Goal: Task Accomplishment & Management: Use online tool/utility

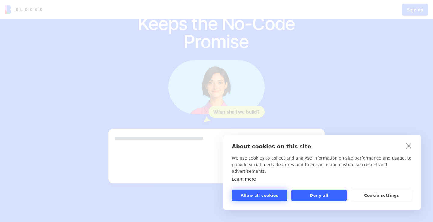
click at [274, 198] on button "Allow all cookies" at bounding box center [259, 196] width 55 height 12
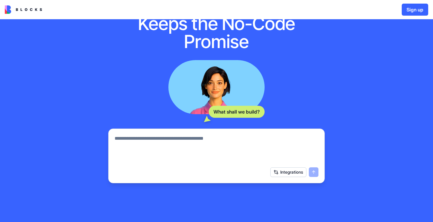
click at [197, 162] on textarea at bounding box center [216, 149] width 204 height 29
paste textarea "**********"
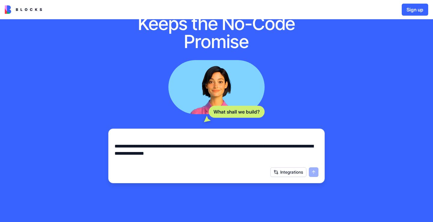
scroll to position [81, 0]
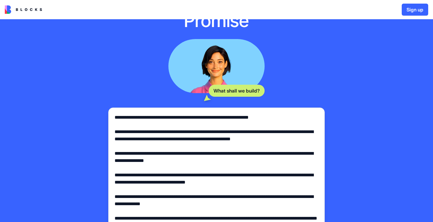
type textarea "**********"
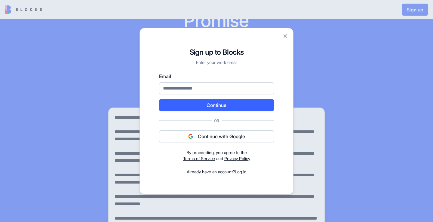
click at [219, 139] on button "Continue with Google" at bounding box center [216, 136] width 115 height 12
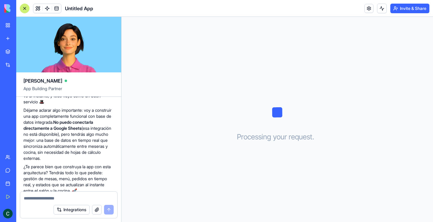
scroll to position [260, 0]
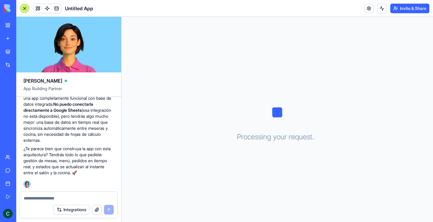
click at [59, 198] on textarea at bounding box center [69, 198] width 90 height 6
type textarea "**"
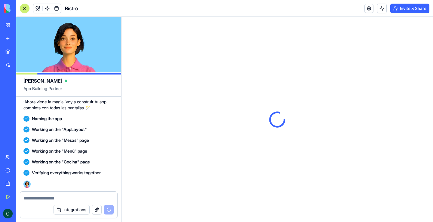
scroll to position [589, 0]
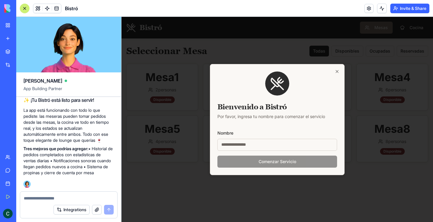
click at [259, 142] on input "Nombre" at bounding box center [277, 145] width 120 height 12
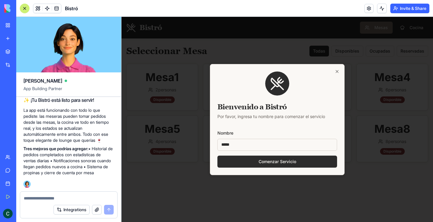
type input "*****"
click at [217, 156] on button "Comenzar Servicio" at bounding box center [277, 162] width 120 height 12
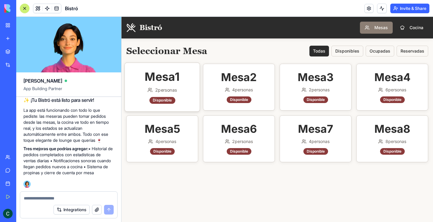
click at [172, 86] on div "Mesa 1 2 personas Disponible" at bounding box center [162, 87] width 75 height 49
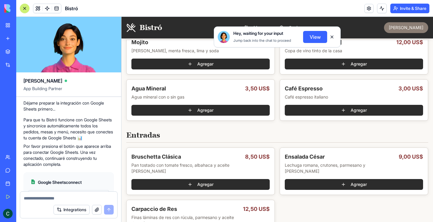
scroll to position [923, 0]
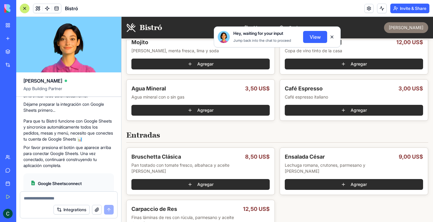
click at [330, 37] on button at bounding box center [332, 37] width 10 height 10
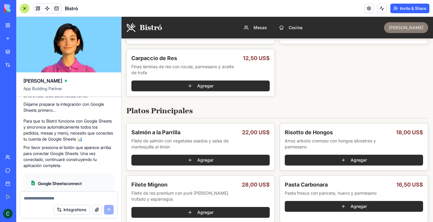
scroll to position [270, 0]
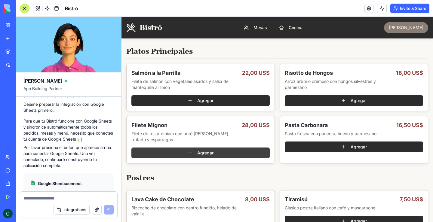
click at [200, 151] on button "Agregar" at bounding box center [200, 152] width 138 height 11
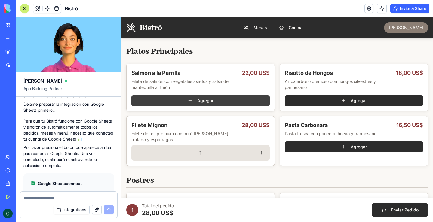
click at [216, 103] on button "Agregar" at bounding box center [200, 100] width 138 height 11
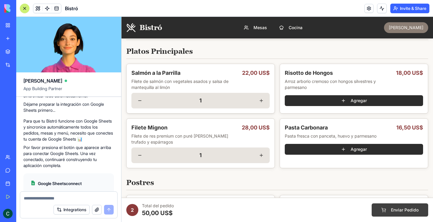
click at [383, 207] on button "Enviar Pedido" at bounding box center [399, 209] width 56 height 13
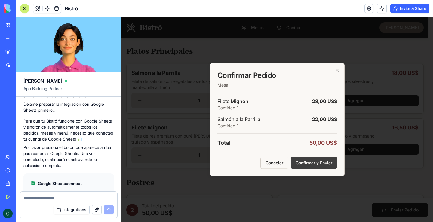
click at [307, 162] on button "Confirmar y Enviar" at bounding box center [313, 162] width 46 height 12
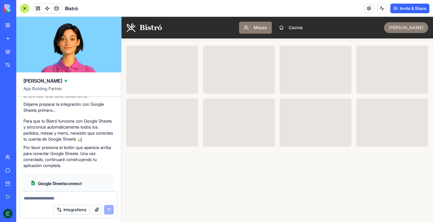
scroll to position [0, 0]
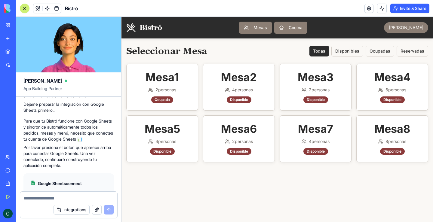
click at [303, 32] on button "Cocina" at bounding box center [290, 28] width 33 height 12
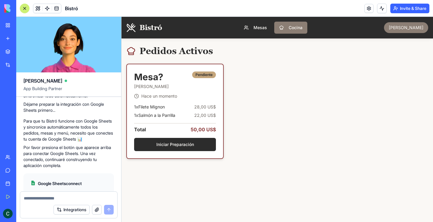
click at [213, 103] on div "Hace un momento 1 x Filete Mignon 28,00 US$ 1 x Salmón a la Parrilla 22,00 US$ …" at bounding box center [175, 125] width 96 height 65
click at [202, 102] on div "Hace un momento 1 x Filete Mignon 28,00 US$ 1 x Salmón a la Parrilla 22,00 US$ …" at bounding box center [175, 125] width 96 height 65
click at [171, 126] on div "Total 50,00 US$" at bounding box center [175, 128] width 82 height 10
click at [148, 146] on button "Iniciar Preparación" at bounding box center [175, 144] width 82 height 13
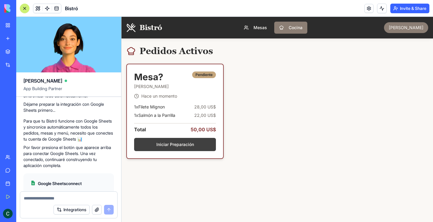
click at [171, 145] on button "Iniciar Preparación" at bounding box center [175, 144] width 82 height 13
click at [171, 145] on button "Marcar Listo" at bounding box center [175, 144] width 82 height 13
click at [180, 150] on button "Entregar" at bounding box center [175, 144] width 82 height 13
click at [180, 143] on button "Entregar" at bounding box center [175, 144] width 82 height 13
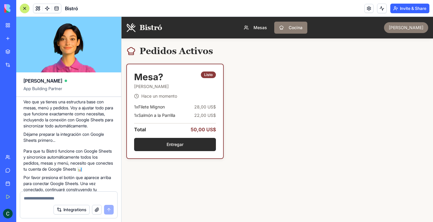
scroll to position [863, 0]
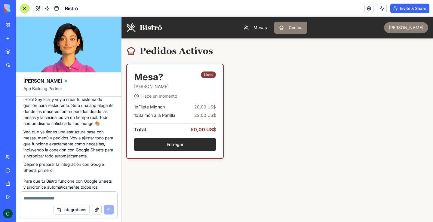
click at [32, 202] on div "Integrations" at bounding box center [68, 209] width 97 height 17
click at [38, 196] on textarea at bounding box center [69, 198] width 90 height 6
click at [382, 11] on button at bounding box center [382, 9] width 10 height 10
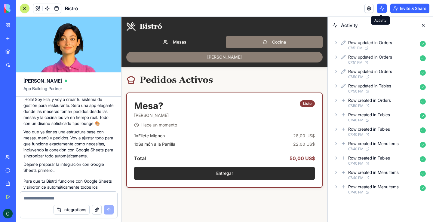
click at [378, 7] on button at bounding box center [382, 9] width 10 height 10
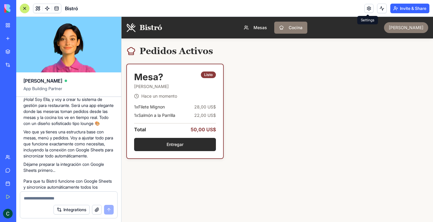
click at [371, 9] on link at bounding box center [368, 8] width 9 height 9
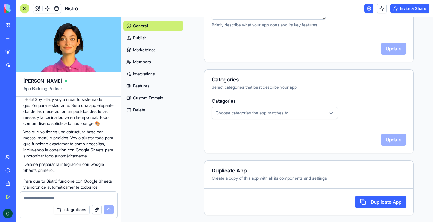
scroll to position [151, 0]
click at [317, 116] on button "Choose categories the app matches to" at bounding box center [274, 112] width 126 height 12
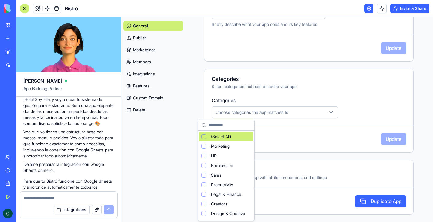
click at [339, 113] on html "My Workspace New app Marketplace Integrations Recent Untitled App AI Logo Gener…" at bounding box center [216, 111] width 433 height 222
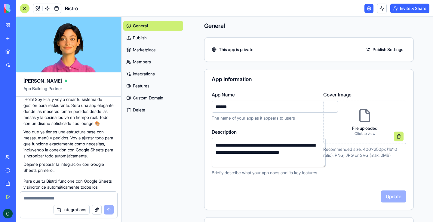
scroll to position [0, 0]
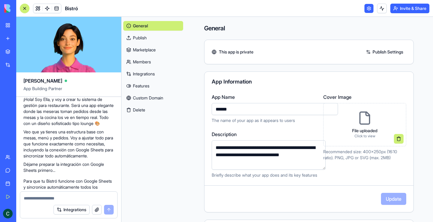
click at [61, 198] on textarea at bounding box center [69, 198] width 90 height 6
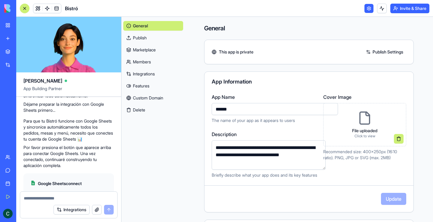
scroll to position [1013, 0]
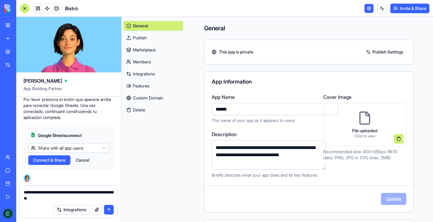
type textarea "**********"
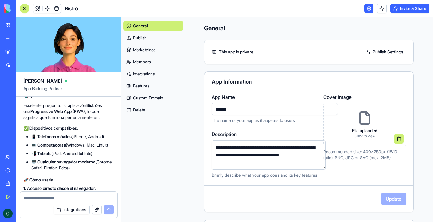
scroll to position [1125, 0]
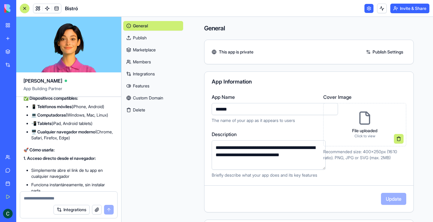
drag, startPoint x: 32, startPoint y: 130, endPoint x: 89, endPoint y: 129, distance: 57.1
click at [85, 84] on strong "Progressive Web App (PWA)" at bounding box center [57, 81] width 55 height 5
copy strong "Progressive Web App (PWA)"
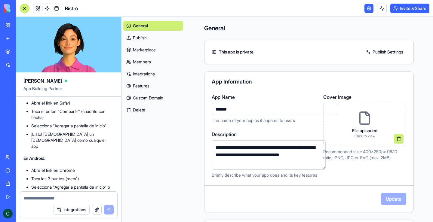
scroll to position [1275, 0]
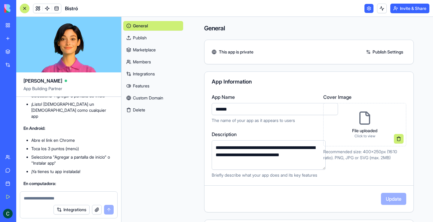
click at [50, 90] on li "Toca el botón "Compartir" (cuadrito con flecha)" at bounding box center [72, 84] width 83 height 12
copy ul "Toca el botón "Compartir" (cuadrito con flecha)"
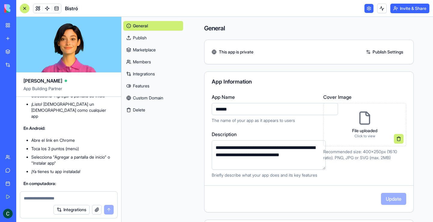
click at [53, 119] on ul "Abre el link en Safari Toca el botón "Compartir" (cuadrito con flecha) Seleccio…" at bounding box center [68, 94] width 90 height 49
click at [55, 99] on li "Selecciona "Agregar a pantalla de inicio"" at bounding box center [72, 96] width 83 height 6
copy ul "Selecciona "Agregar a pantalla de inicio""
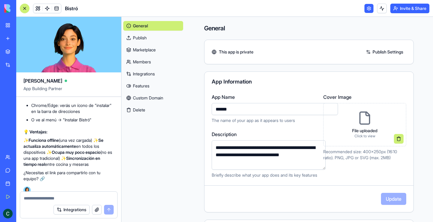
scroll to position [1335, 0]
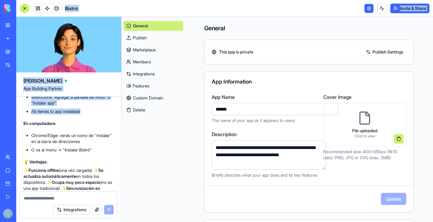
drag, startPoint x: 88, startPoint y: 160, endPoint x: 22, endPoint y: 132, distance: 72.1
click at [22, 132] on div "My Workspace New app Marketplace Integrations Recent Untitled App AI Logo Gener…" at bounding box center [216, 111] width 433 height 222
click at [103, 92] on li "Toca los 3 puntos (menú)" at bounding box center [72, 89] width 83 height 6
drag, startPoint x: 85, startPoint y: 158, endPoint x: 31, endPoint y: 130, distance: 61.1
click at [31, 114] on ul "Abre el link en Chrome Toca los 3 puntos (menú) Selecciona "Agregar a pantalla …" at bounding box center [68, 95] width 90 height 37
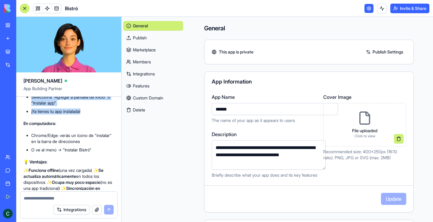
copy ul "Abre el link en Chrome Toca los 3 puntos (menú) Selecciona "Agregar a pantalla …"
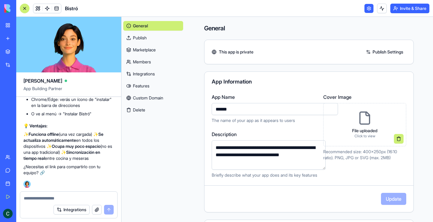
scroll to position [1395, 0]
click at [55, 117] on li "O ve al menú → "Instalar Bistró"" at bounding box center [72, 114] width 83 height 6
click at [94, 117] on ul "Chrome/Edge: verás un ícono de "instalar" en la barra de direcciones O ve al me…" at bounding box center [68, 106] width 90 height 20
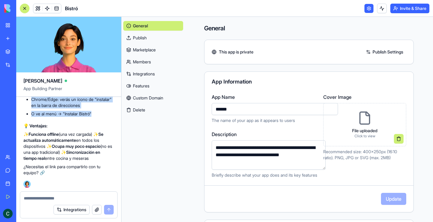
drag, startPoint x: 94, startPoint y: 138, endPoint x: 31, endPoint y: 124, distance: 64.6
click at [31, 117] on ul "Chrome/Edge: verás un ícono de "instalar" en la barra de direcciones O ve al me…" at bounding box center [68, 106] width 90 height 20
copy ul "Chrome/Edge: verás un ícono de "instalar" en la barra de direcciones O ve al me…"
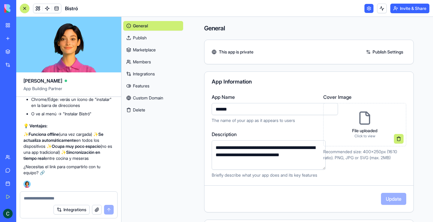
click at [31, 203] on div "Integrations" at bounding box center [68, 209] width 97 height 17
click at [33, 202] on div "Integrations" at bounding box center [68, 209] width 97 height 17
click at [38, 197] on textarea at bounding box center [69, 198] width 90 height 6
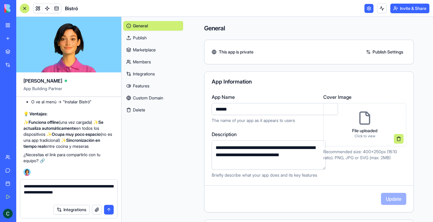
type textarea "**********"
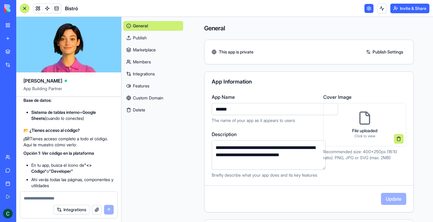
scroll to position [1636, 0]
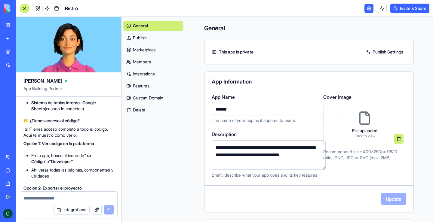
click at [33, 55] on strong "Backend (la lógica):" at bounding box center [42, 52] width 38 height 5
drag, startPoint x: 33, startPoint y: 105, endPoint x: 16, endPoint y: 108, distance: 17.5
click at [16, 108] on div "My Workspace New app Marketplace Integrations Recent Untitled App AI Logo Gener…" at bounding box center [8, 111] width 16 height 222
click at [42, 67] on strong "Node.js" at bounding box center [38, 64] width 14 height 5
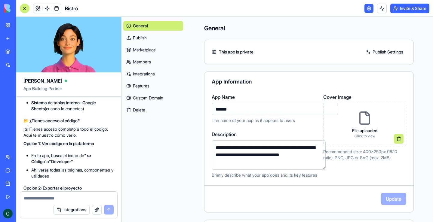
click at [42, 67] on strong "Node.js" at bounding box center [38, 64] width 14 height 5
click at [46, 67] on strong "Node.js" at bounding box center [38, 64] width 14 height 5
drag, startPoint x: 47, startPoint y: 119, endPoint x: 29, endPoint y: 119, distance: 18.3
click at [29, 82] on ul "Node.js - Para procesar pedidos y datos API REST - Para comunicación en tiempo …" at bounding box center [68, 71] width 90 height 20
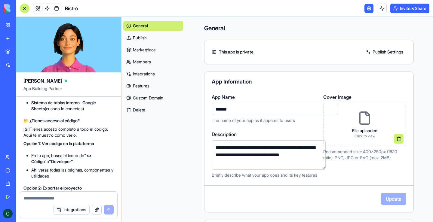
copy strong "Node.js"
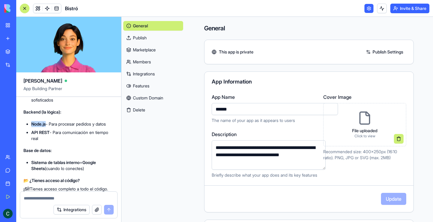
scroll to position [1576, 0]
drag, startPoint x: 31, startPoint y: 120, endPoint x: 70, endPoint y: 120, distance: 38.7
click at [70, 74] on li "React + TypeScript - Framework moderno de JavaScript" at bounding box center [72, 68] width 83 height 12
copy strong "React + TypeScript"
click at [45, 82] on strong "Tailwind CSS" at bounding box center [43, 79] width 25 height 5
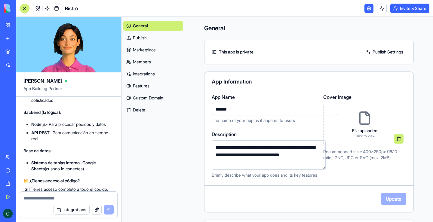
click at [45, 82] on strong "Tailwind CSS" at bounding box center [43, 79] width 25 height 5
click at [52, 82] on strong "Tailwind CSS" at bounding box center [43, 79] width 25 height 5
click at [56, 82] on strong "Tailwind CSS" at bounding box center [43, 79] width 25 height 5
drag, startPoint x: 59, startPoint y: 135, endPoint x: 31, endPoint y: 134, distance: 27.6
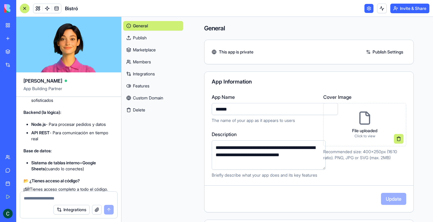
click at [31, 103] on ul "React + TypeScript - Framework moderno de JavaScript Tailwind CSS - Para el dis…" at bounding box center [68, 82] width 90 height 41
copy li "Tailwind CSS"
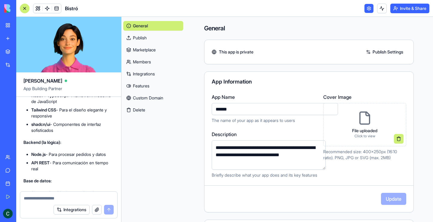
click at [45, 86] on strong "Frontend (lo que ves):" at bounding box center [44, 83] width 42 height 5
copy div "Frontend (lo que ves):"
click at [55, 105] on li "React + TypeScript - Framework moderno de JavaScript" at bounding box center [72, 99] width 83 height 12
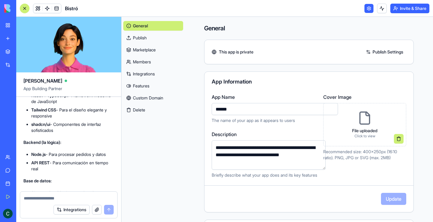
click at [55, 105] on li "React + TypeScript - Framework moderno de JavaScript" at bounding box center [72, 99] width 83 height 12
click at [32, 133] on ul "React + TypeScript - Framework moderno de JavaScript Tailwind CSS - Para el dis…" at bounding box center [68, 113] width 90 height 41
click at [32, 98] on strong "React + TypeScript" at bounding box center [49, 95] width 37 height 5
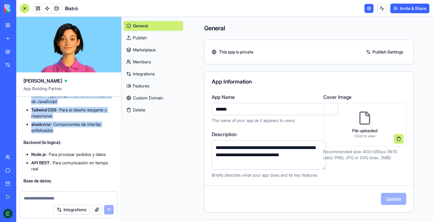
drag, startPoint x: 32, startPoint y: 150, endPoint x: 68, endPoint y: 183, distance: 48.5
click at [68, 133] on ul "React + TypeScript - Framework moderno de JavaScript Tailwind CSS - Para el dis…" at bounding box center [68, 113] width 90 height 41
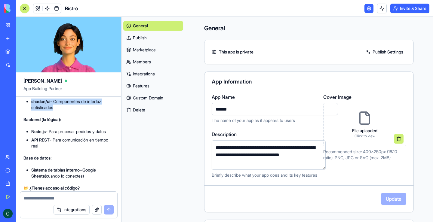
scroll to position [1606, 0]
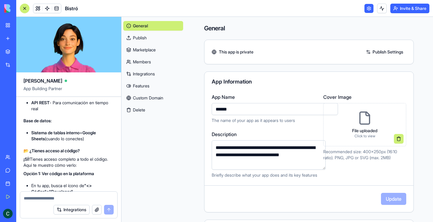
click at [33, 85] on strong "Backend (la lógica):" at bounding box center [42, 82] width 38 height 5
copy div "Backend (la lógica):"
drag, startPoint x: 46, startPoint y: 160, endPoint x: 43, endPoint y: 161, distance: 3.1
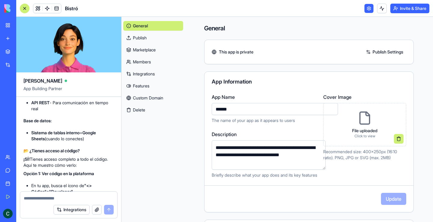
click at [45, 112] on li "API REST - Para comunicación en tiempo real" at bounding box center [72, 106] width 83 height 12
drag, startPoint x: 43, startPoint y: 162, endPoint x: 29, endPoint y: 149, distance: 18.9
click at [29, 112] on ul "Node.js - Para procesar pedidos y datos API REST - Para comunicación en tiempo …" at bounding box center [68, 101] width 90 height 20
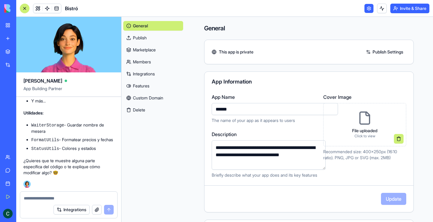
scroll to position [1906, 0]
click at [143, 28] on link "General" at bounding box center [153, 26] width 60 height 10
click at [137, 38] on link "Publish" at bounding box center [153, 38] width 60 height 10
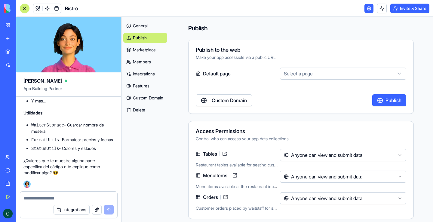
click at [138, 46] on link "Marketplace" at bounding box center [145, 50] width 44 height 10
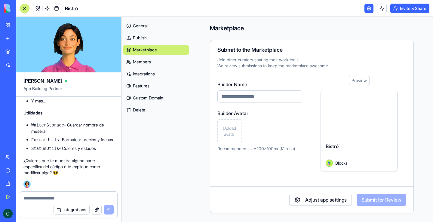
click at [367, 8] on link at bounding box center [368, 8] width 9 height 9
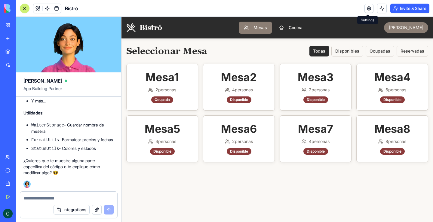
click at [369, 13] on link at bounding box center [368, 8] width 9 height 9
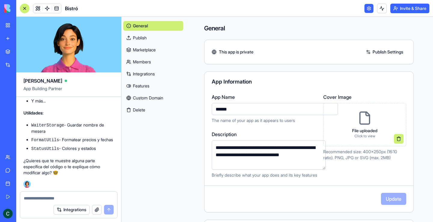
click at [146, 41] on link "Publish" at bounding box center [153, 38] width 60 height 10
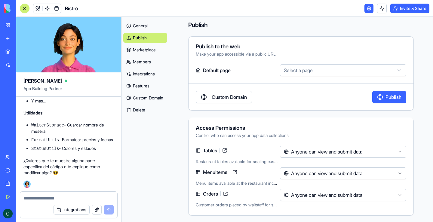
scroll to position [4, 0]
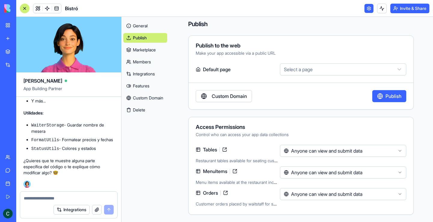
click at [148, 72] on link "Integrations" at bounding box center [145, 74] width 44 height 10
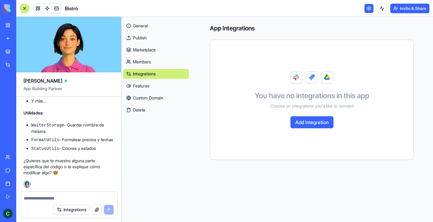
click at [150, 62] on link "Members" at bounding box center [155, 62] width 65 height 10
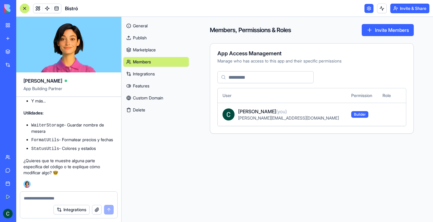
click at [147, 77] on link "Integrations" at bounding box center [155, 74] width 65 height 10
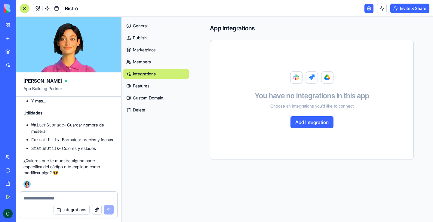
click at [146, 88] on link "Features" at bounding box center [155, 86] width 65 height 10
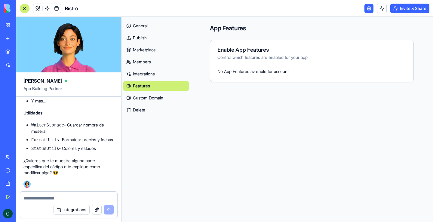
click at [147, 97] on link "Custom Domain" at bounding box center [155, 98] width 65 height 10
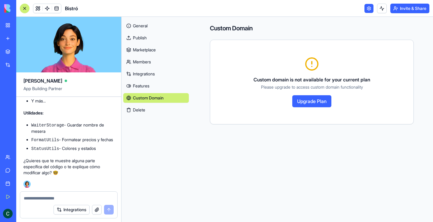
click at [146, 109] on button "Delete" at bounding box center [155, 110] width 65 height 10
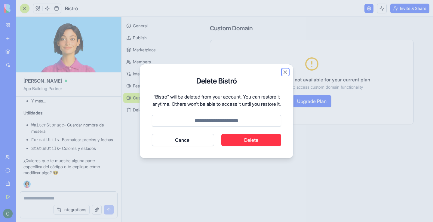
click at [283, 69] on button "Close" at bounding box center [285, 72] width 6 height 6
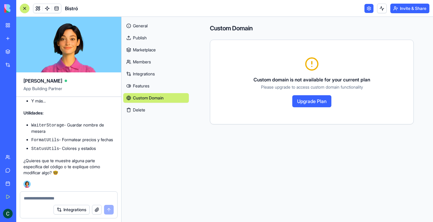
click at [367, 5] on link at bounding box center [368, 8] width 9 height 9
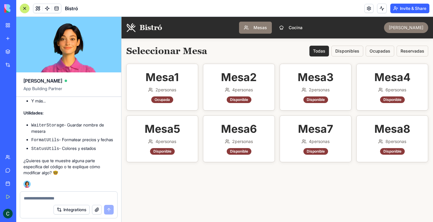
drag, startPoint x: 258, startPoint y: 111, endPoint x: 232, endPoint y: 170, distance: 65.0
click at [232, 170] on main "Seleccionar Mesa Todas Disponibles Ocupadas Reservadas Mesa 1 2 personas Ocupad…" at bounding box center [276, 130] width 311 height 184
click at [147, 172] on main "Seleccionar Mesa Todas Disponibles Ocupadas Reservadas Mesa 1 2 personas Ocupad…" at bounding box center [276, 130] width 311 height 184
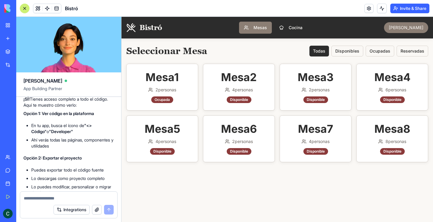
scroll to position [1696, 0]
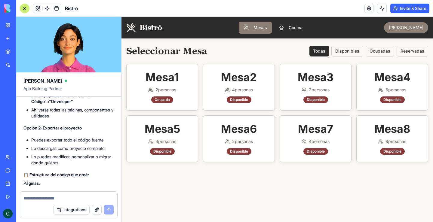
click at [414, 11] on button "Invite & Share" at bounding box center [409, 9] width 39 height 10
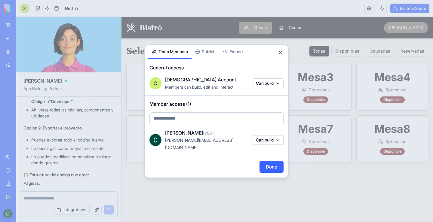
click at [236, 58] on button "Embed" at bounding box center [232, 52] width 27 height 14
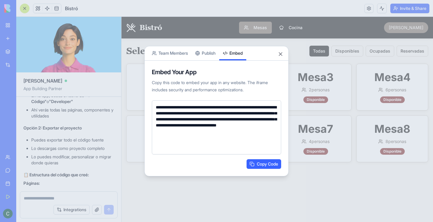
click at [256, 164] on button "Copy Code" at bounding box center [263, 164] width 35 height 10
click at [211, 61] on div "**********" at bounding box center [216, 118] width 144 height 115
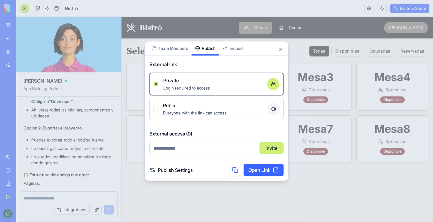
click at [211, 58] on div "Share App Team Members Publish Embed External link Private Login required to ac…" at bounding box center [216, 111] width 144 height 140
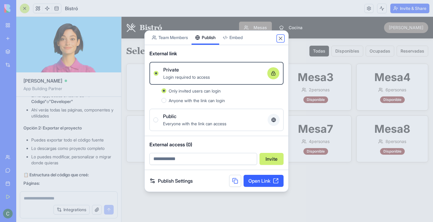
click at [282, 39] on button "Close" at bounding box center [280, 38] width 6 height 6
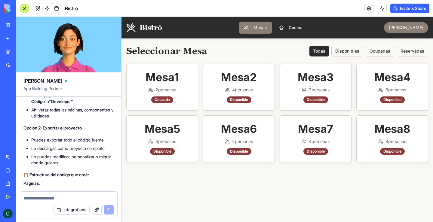
click at [165, 220] on main "Seleccionar Mesa Todas Disponibles Ocupadas Reservadas Mesa 1 2 personas Ocupad…" at bounding box center [276, 130] width 311 height 184
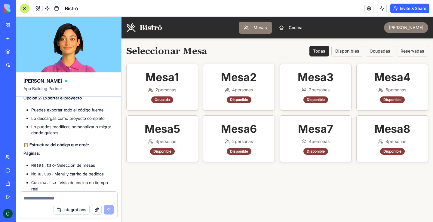
scroll to position [1756, 0]
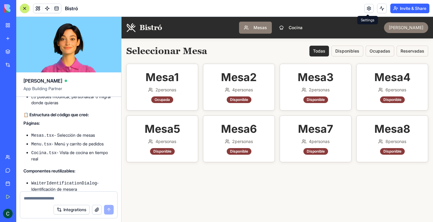
click at [369, 10] on link at bounding box center [368, 8] width 9 height 9
click at [327, 4] on header "Bistró Invite & Share" at bounding box center [224, 8] width 416 height 17
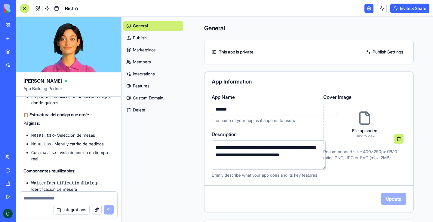
click at [352, 128] on p "File uploaded" at bounding box center [364, 131] width 25 height 6
click at [140, 36] on link "Publish" at bounding box center [153, 38] width 60 height 10
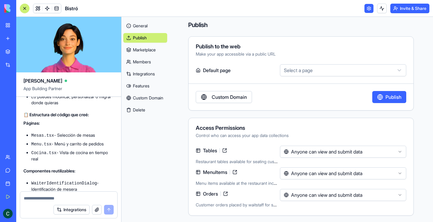
scroll to position [4, 0]
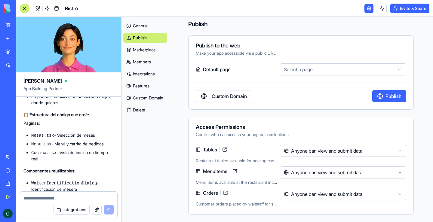
click at [59, 193] on div at bounding box center [68, 197] width 97 height 10
click at [59, 196] on textarea at bounding box center [69, 198] width 90 height 6
type textarea "**********"
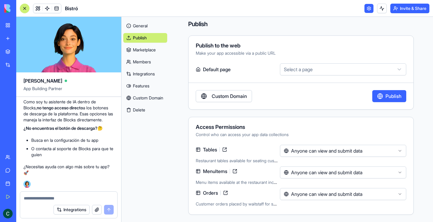
scroll to position [2351, 0]
click at [284, 73] on html "My Workspace New app Marketplace Integrations Recent Untitled App AI Logo Gener…" at bounding box center [216, 111] width 433 height 222
click at [145, 52] on link "Marketplace" at bounding box center [145, 50] width 44 height 10
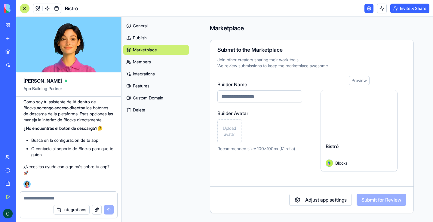
click at [151, 63] on link "Members" at bounding box center [155, 62] width 65 height 10
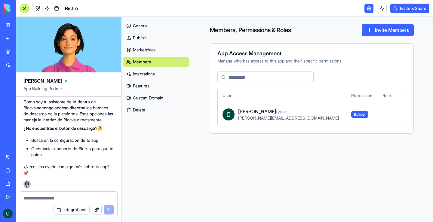
click at [149, 68] on div "General Publish Marketplace Members Integrations Features Custom Domain Delete" at bounding box center [155, 67] width 65 height 96
click at [149, 71] on link "Integrations" at bounding box center [155, 74] width 65 height 10
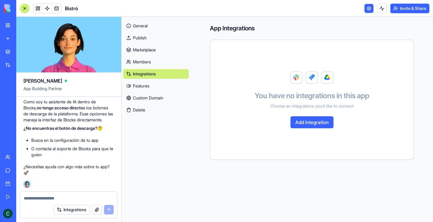
click at [142, 87] on link "Features" at bounding box center [155, 86] width 65 height 10
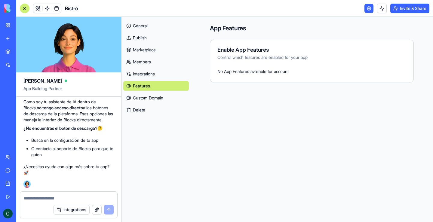
click at [143, 95] on link "Custom Domain" at bounding box center [155, 98] width 65 height 10
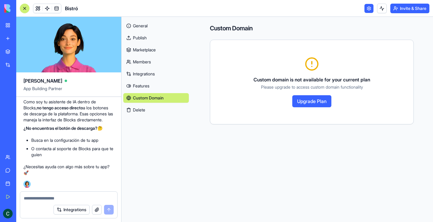
click at [368, 5] on link at bounding box center [368, 8] width 9 height 9
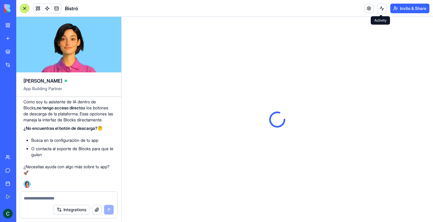
click at [378, 9] on button at bounding box center [382, 9] width 10 height 10
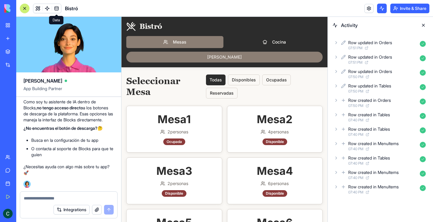
click at [54, 8] on span at bounding box center [56, 8] width 17 height 17
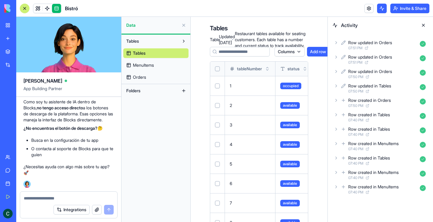
click at [149, 67] on span "MenuItems" at bounding box center [143, 65] width 21 height 6
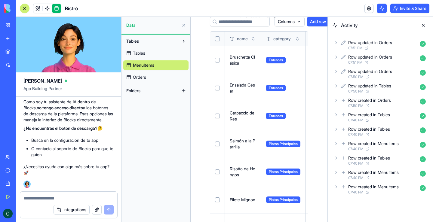
scroll to position [60, 0]
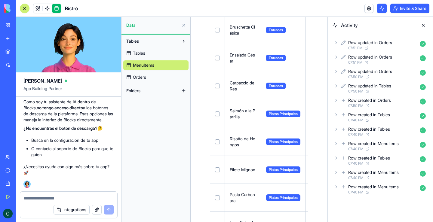
click at [0, 0] on button at bounding box center [0, 0] width 0 height 0
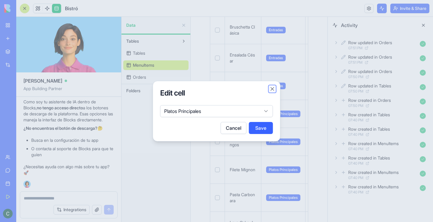
click at [273, 90] on button "Close" at bounding box center [272, 89] width 6 height 6
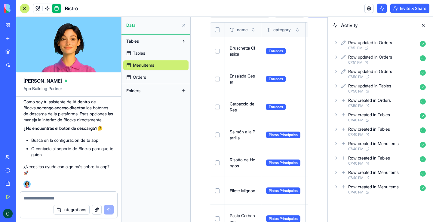
scroll to position [0, 0]
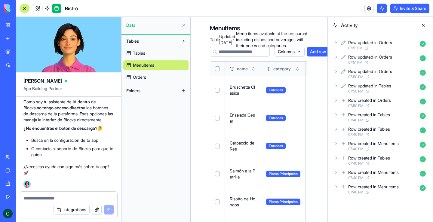
click at [141, 78] on span "Orders" at bounding box center [139, 77] width 13 height 6
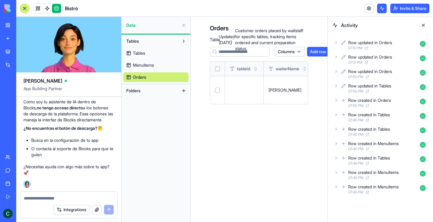
click at [147, 64] on span "MenuItems" at bounding box center [143, 65] width 21 height 6
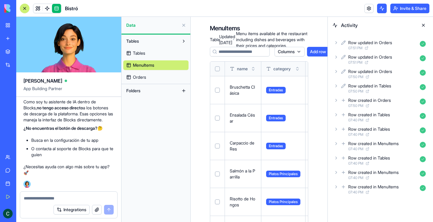
click at [154, 49] on link "Tables" at bounding box center [155, 53] width 65 height 10
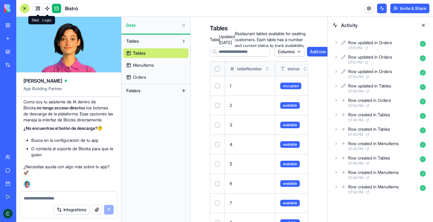
click at [46, 7] on link at bounding box center [47, 8] width 9 height 9
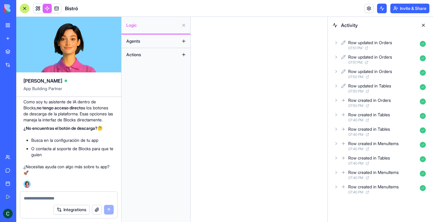
click at [146, 42] on button "Agents" at bounding box center [151, 41] width 56 height 10
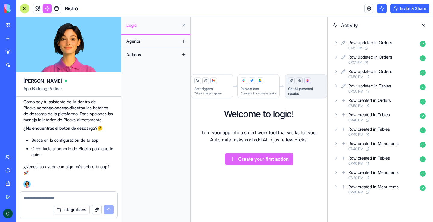
click at [184, 41] on button at bounding box center [184, 41] width 10 height 10
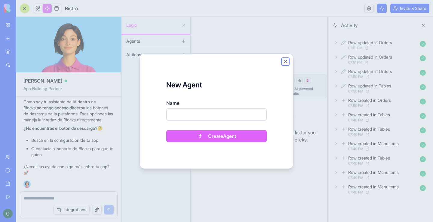
click at [285, 60] on button "Close" at bounding box center [285, 62] width 6 height 6
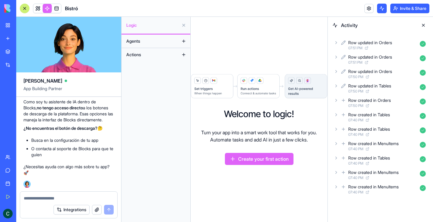
click at [181, 55] on button at bounding box center [184, 55] width 10 height 10
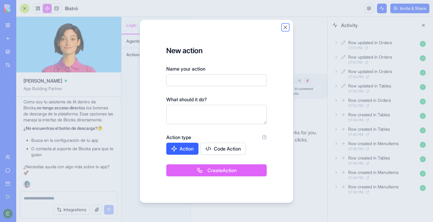
click at [285, 26] on button "Close" at bounding box center [285, 27] width 6 height 6
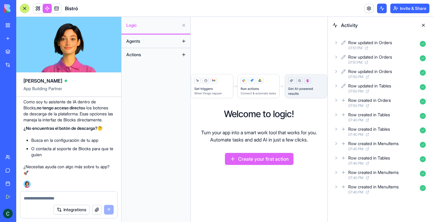
click at [268, 49] on div "Welcome to logic! Turn your app into a smart work tool that works for you. Auto…" at bounding box center [258, 119] width 137 height 205
click at [153, 32] on div "Logic" at bounding box center [155, 25] width 69 height 17
click at [149, 25] on span "Logic" at bounding box center [152, 25] width 53 height 6
click at [383, 44] on div "Row updated in Orders" at bounding box center [370, 43] width 44 height 6
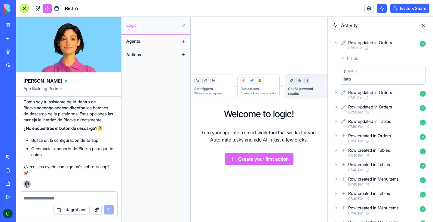
click at [367, 91] on div "Row updated in Orders" at bounding box center [370, 93] width 44 height 6
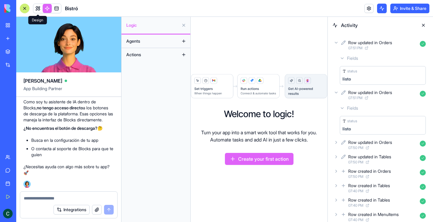
click at [37, 8] on link at bounding box center [37, 8] width 9 height 9
click at [185, 24] on button at bounding box center [184, 25] width 10 height 10
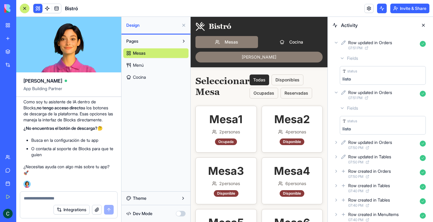
click at [36, 11] on button at bounding box center [37, 8] width 9 height 9
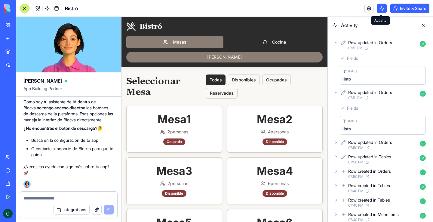
click at [379, 8] on button at bounding box center [382, 9] width 10 height 10
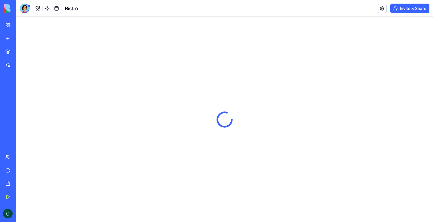
click at [37, 11] on img at bounding box center [22, 8] width 37 height 8
click at [169, 48] on div at bounding box center [224, 119] width 416 height 205
click at [29, 8] on div at bounding box center [25, 9] width 10 height 10
click at [29, 8] on button at bounding box center [25, 9] width 10 height 10
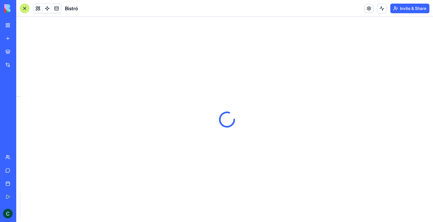
scroll to position [792, 0]
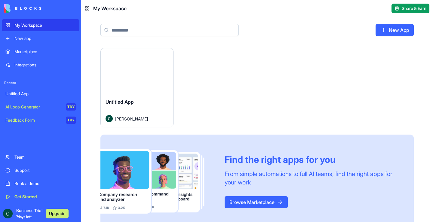
click at [16, 213] on div "Business Trial 7 days left Upgrade" at bounding box center [37, 214] width 67 height 12
click at [25, 24] on div "My Workspace" at bounding box center [44, 25] width 61 height 6
click at [31, 37] on div "New app" at bounding box center [44, 38] width 61 height 6
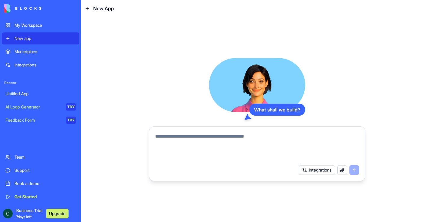
click at [45, 213] on div "Business Trial 7 days left Upgrade" at bounding box center [42, 214] width 52 height 12
click at [65, 211] on button "Upgrade" at bounding box center [57, 214] width 23 height 10
click at [55, 215] on button "Upgrade" at bounding box center [57, 214] width 23 height 10
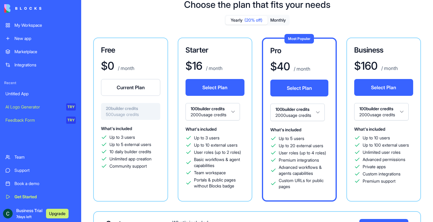
scroll to position [30, 0]
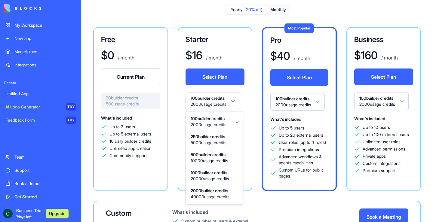
click at [235, 102] on html "My Workspace New app Marketplace Integrations Recent Untitled App AI Logo Gener…" at bounding box center [216, 111] width 433 height 222
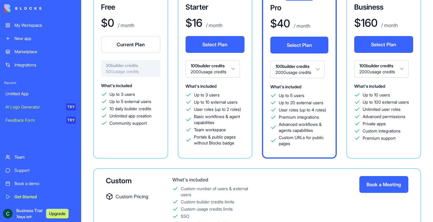
scroll to position [52, 0]
